Goal: Check status

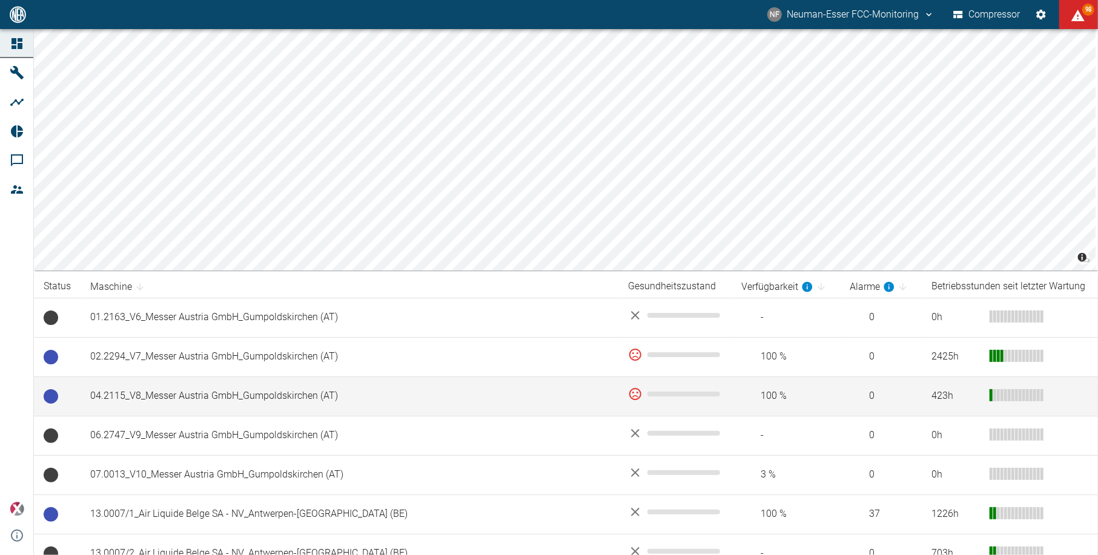
scroll to position [161, 0]
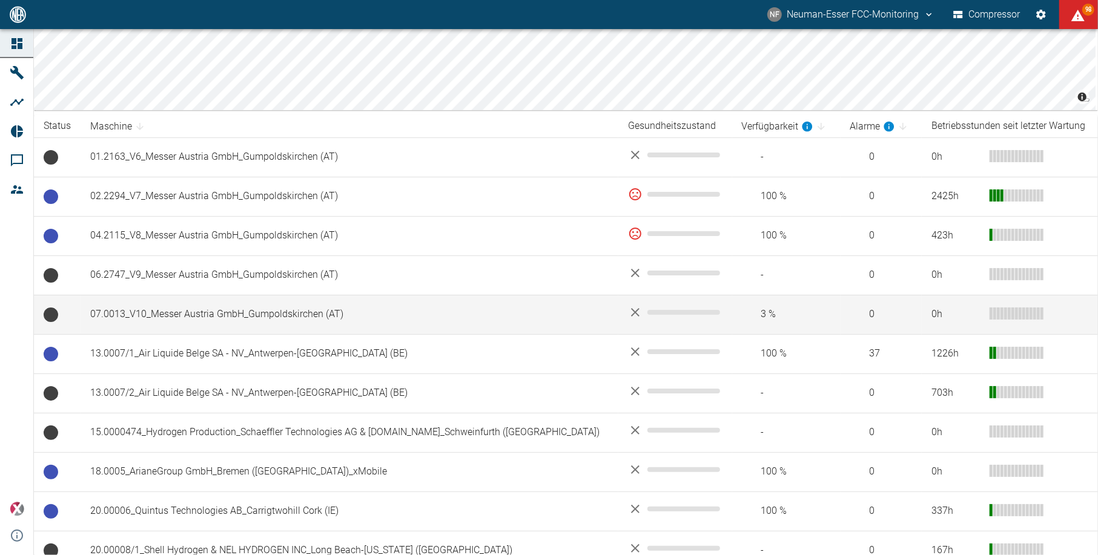
click at [113, 374] on td "13.0007/1_Air Liquide Belge SA - NV_Antwerpen-[GEOGRAPHIC_DATA] (BE)" at bounding box center [350, 353] width 538 height 39
